Goal: Navigation & Orientation: Understand site structure

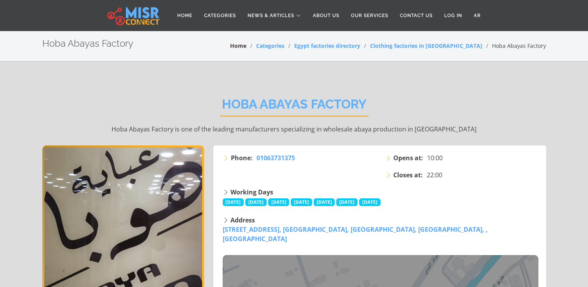
click at [247, 47] on link "Home" at bounding box center [238, 45] width 16 height 7
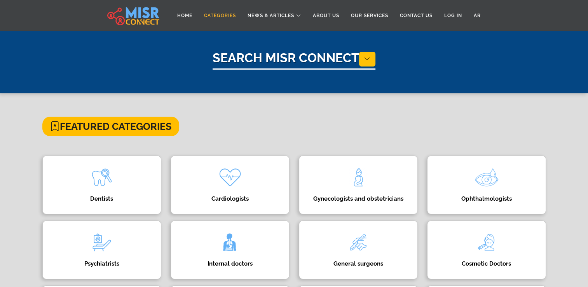
click at [232, 19] on link "Categories" at bounding box center [220, 15] width 44 height 15
